Goal: Transaction & Acquisition: Download file/media

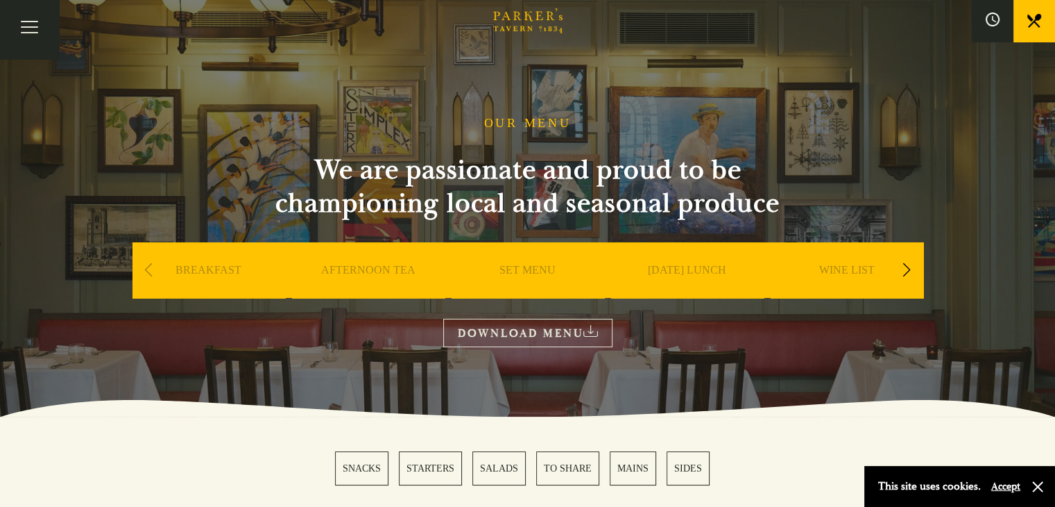
click at [0, 0] on link "Restaurant" at bounding box center [0, 0] width 0 height 0
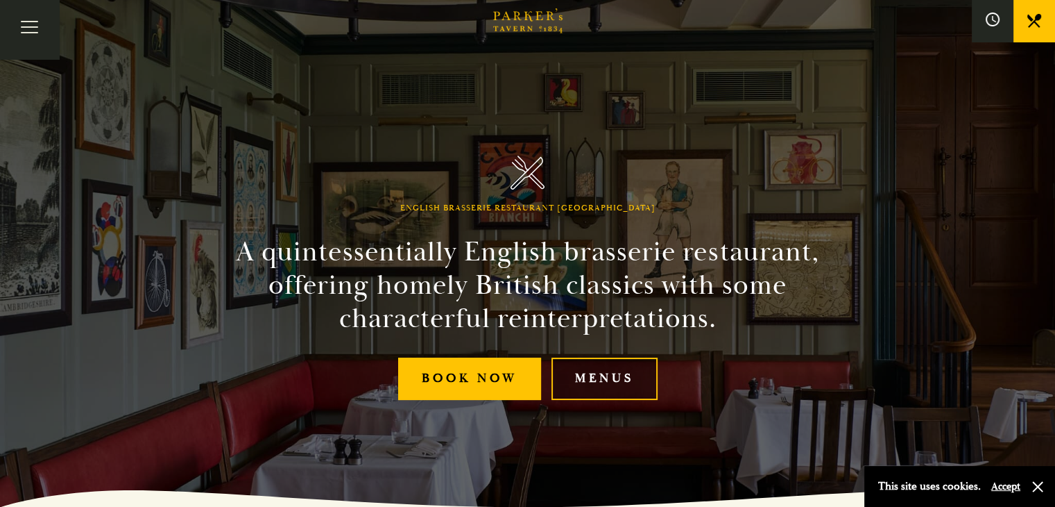
click at [630, 378] on link "Menus" at bounding box center [605, 378] width 106 height 42
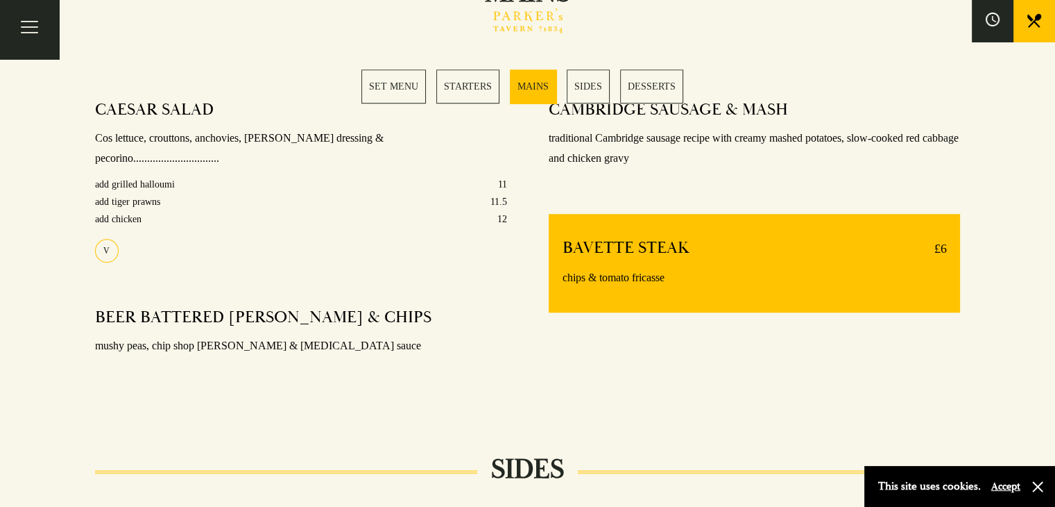
scroll to position [1110, 0]
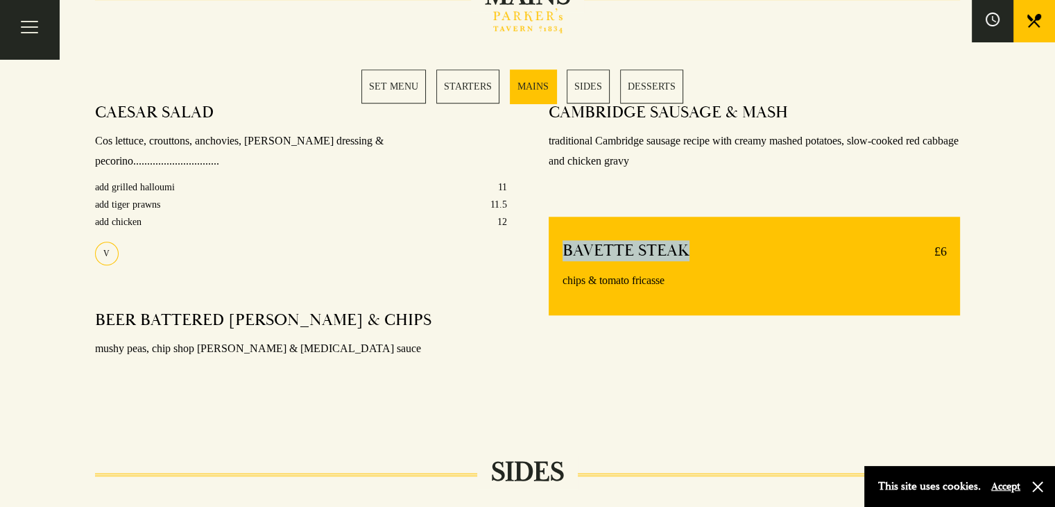
drag, startPoint x: 562, startPoint y: 251, endPoint x: 689, endPoint y: 245, distance: 127.1
click at [689, 245] on div "BAVETTE STEAK £6" at bounding box center [755, 251] width 384 height 22
click at [784, 335] on div "CAMBRIDGE SAUSAGE & MASH traditional Cambridge sausage recipe with creamy mashe…" at bounding box center [755, 247] width 454 height 311
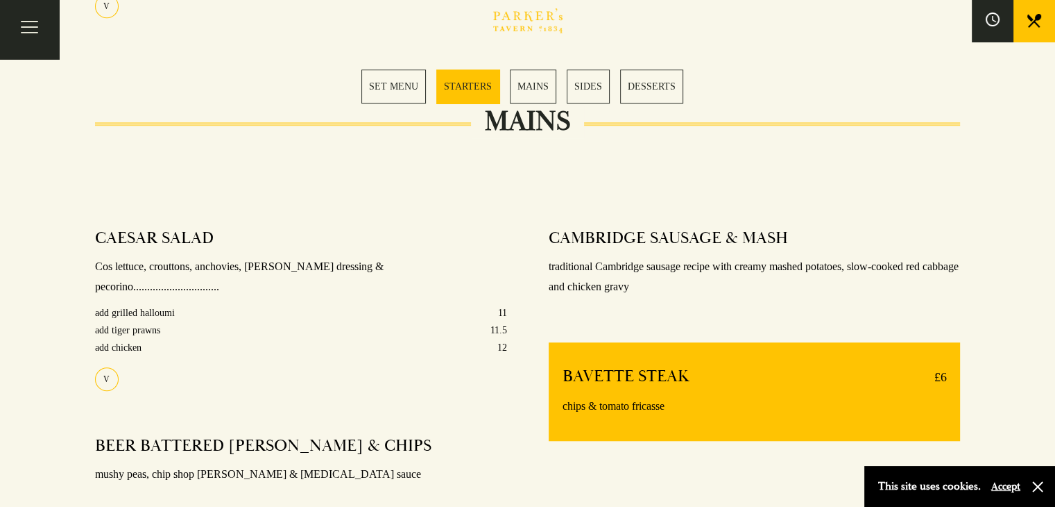
scroll to position [972, 0]
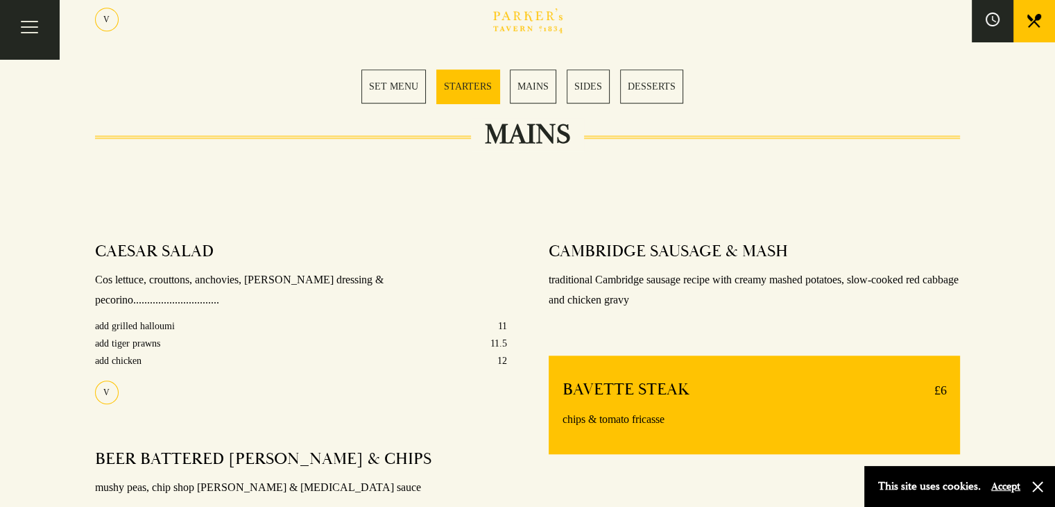
click at [416, 86] on link "SET MENU" at bounding box center [394, 86] width 65 height 34
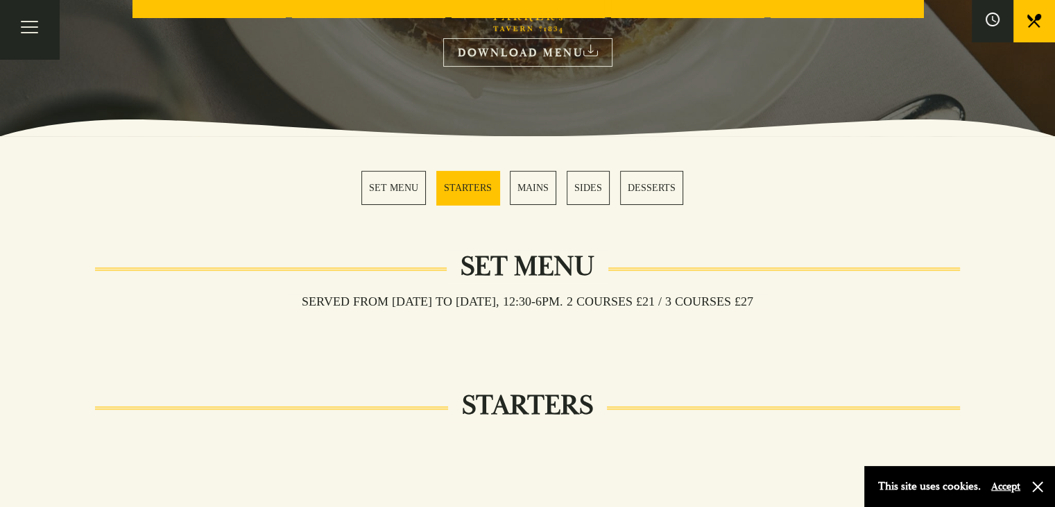
scroll to position [223, 0]
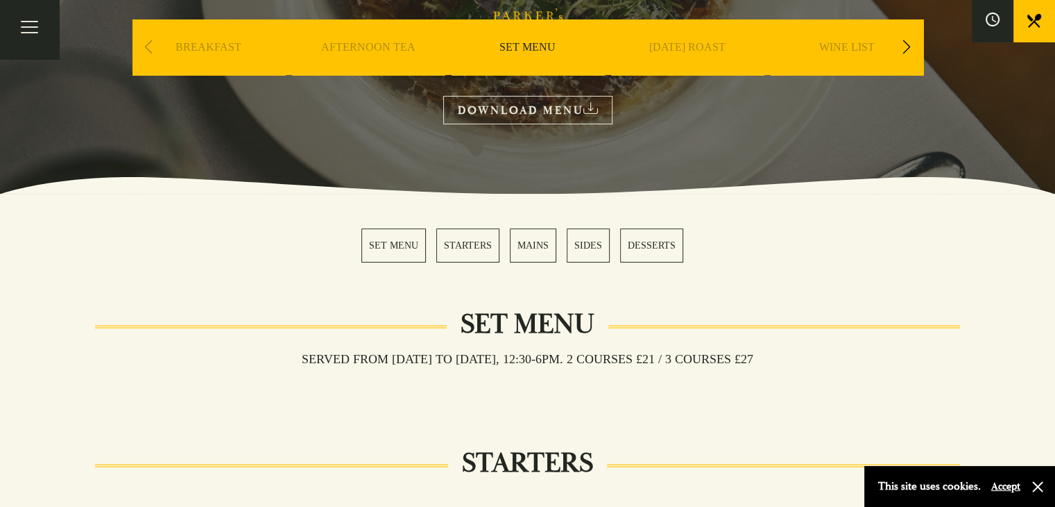
click at [395, 246] on link "SET MENU" at bounding box center [394, 245] width 65 height 34
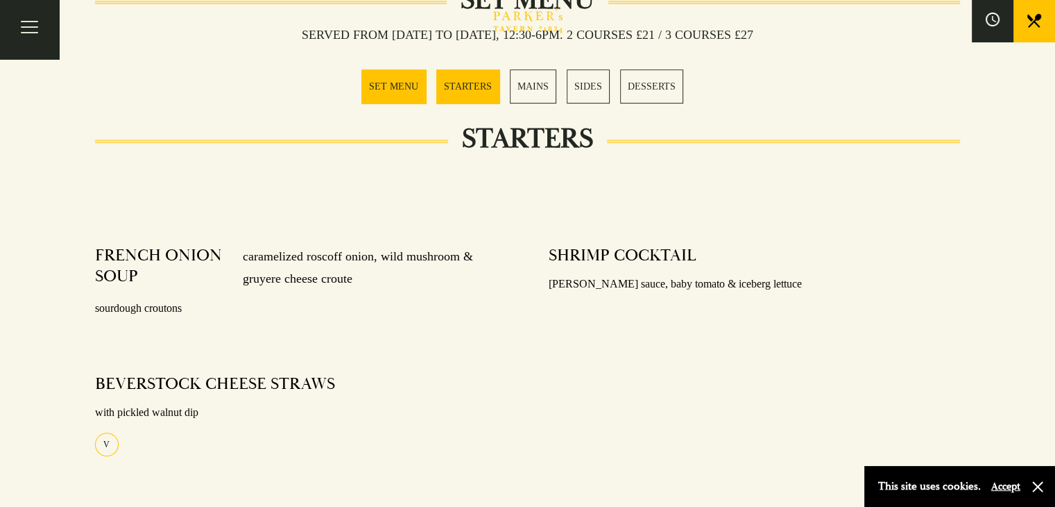
scroll to position [547, 0]
click at [389, 90] on link "SET MENU" at bounding box center [394, 86] width 65 height 34
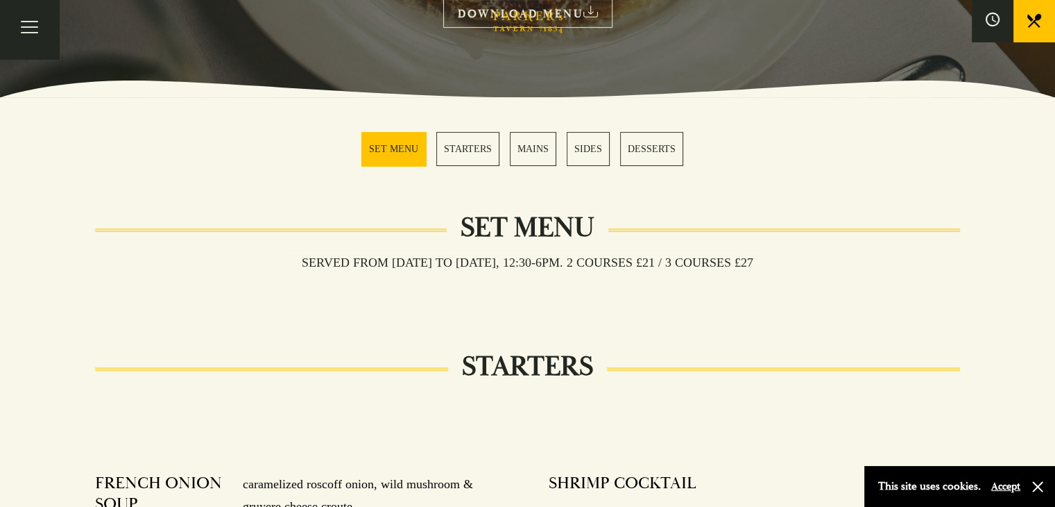
scroll to position [0, 0]
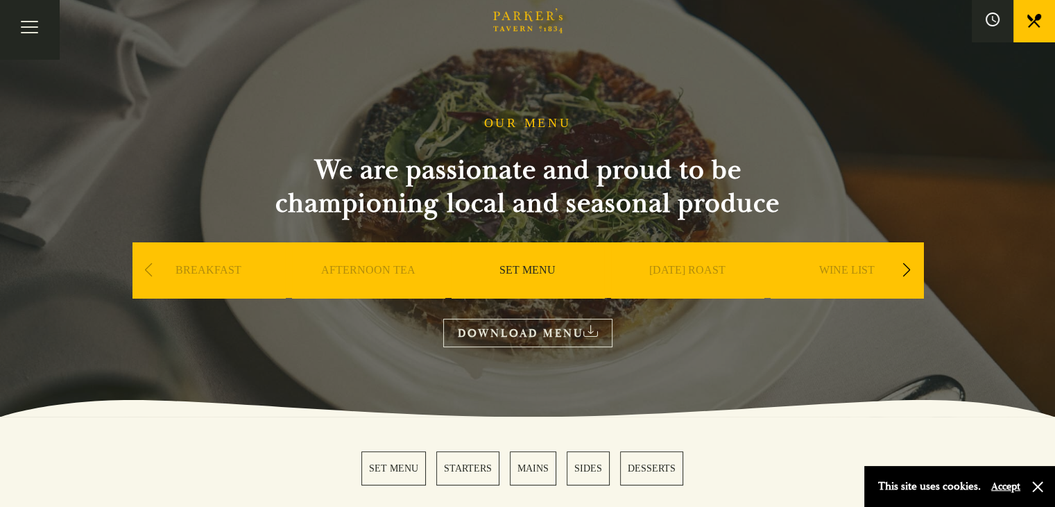
click at [853, 264] on link "WINE LIST" at bounding box center [848, 291] width 56 height 56
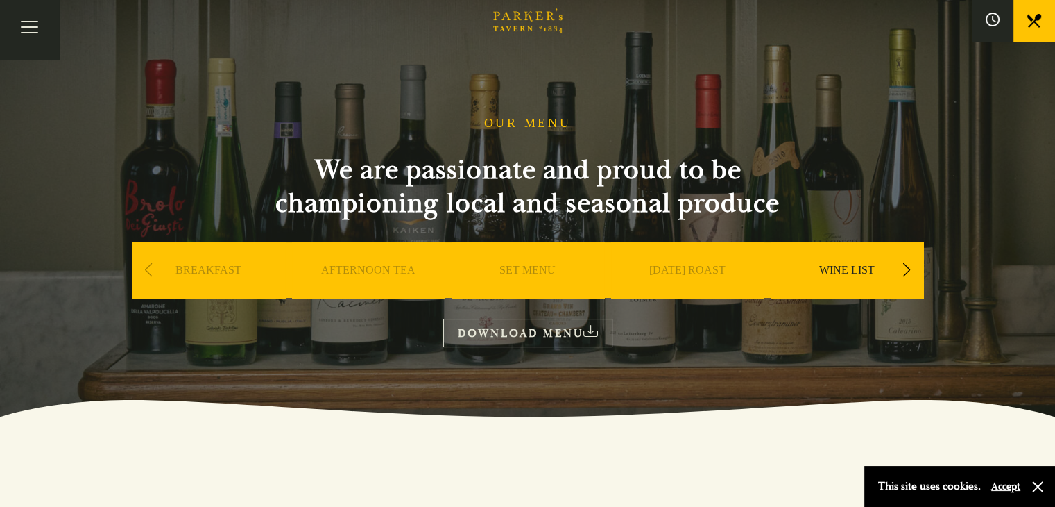
click at [851, 272] on link "WINE LIST" at bounding box center [848, 291] width 56 height 56
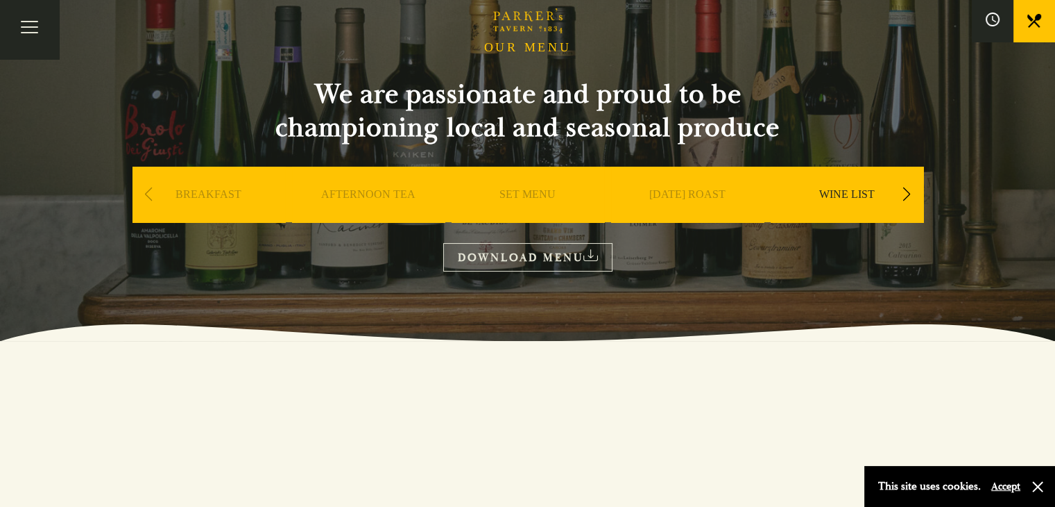
scroll to position [46, 0]
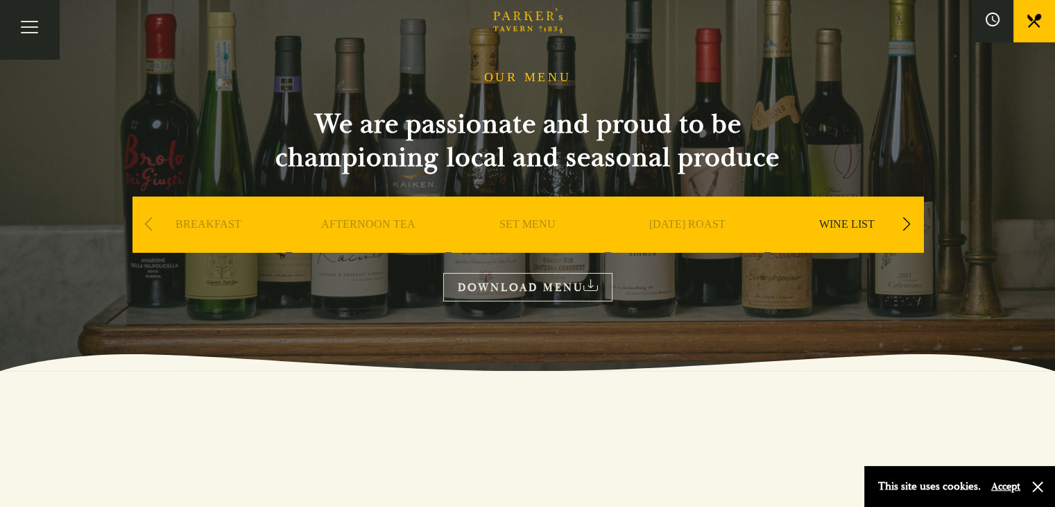
click at [909, 226] on div "Next slide" at bounding box center [907, 224] width 19 height 31
click at [697, 230] on link "WINE LIST" at bounding box center [688, 245] width 56 height 56
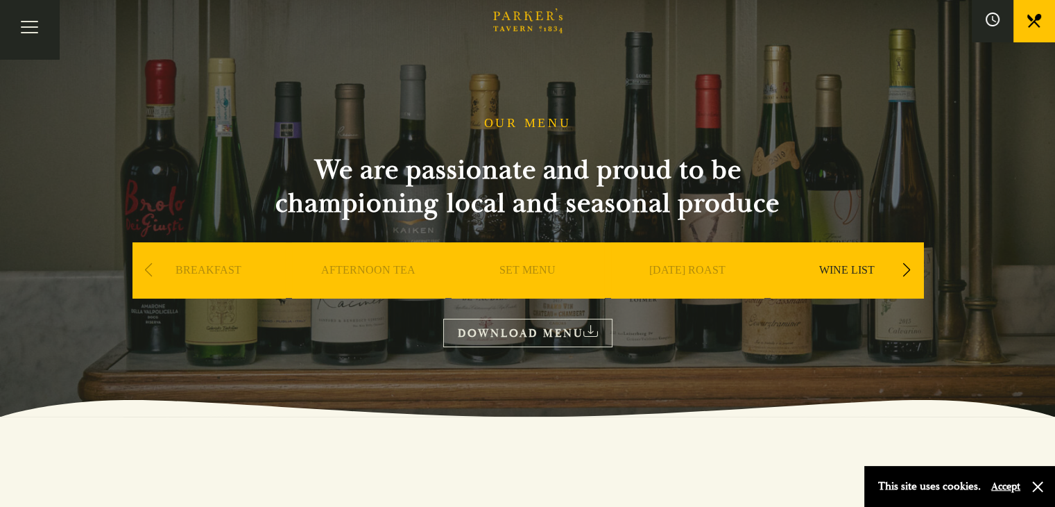
click at [579, 334] on link "DOWNLOAD MENU" at bounding box center [527, 333] width 169 height 28
